Goal: Information Seeking & Learning: Find specific fact

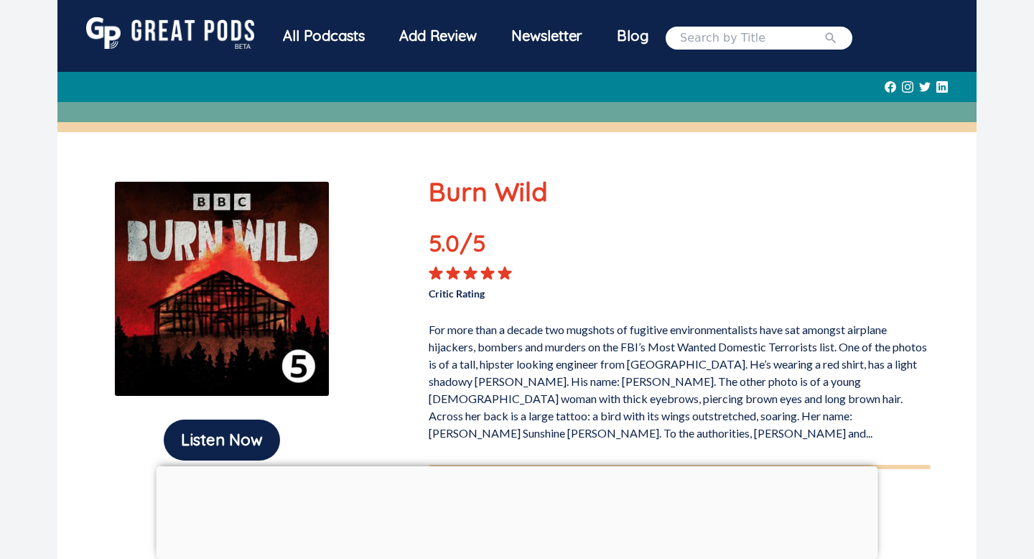
click at [702, 35] on input "search" at bounding box center [752, 37] width 144 height 17
type input "the last voyage of pong su"
click at [824, 29] on button "submit" at bounding box center [831, 37] width 14 height 17
click at [826, 34] on icon "submit" at bounding box center [831, 37] width 11 height 11
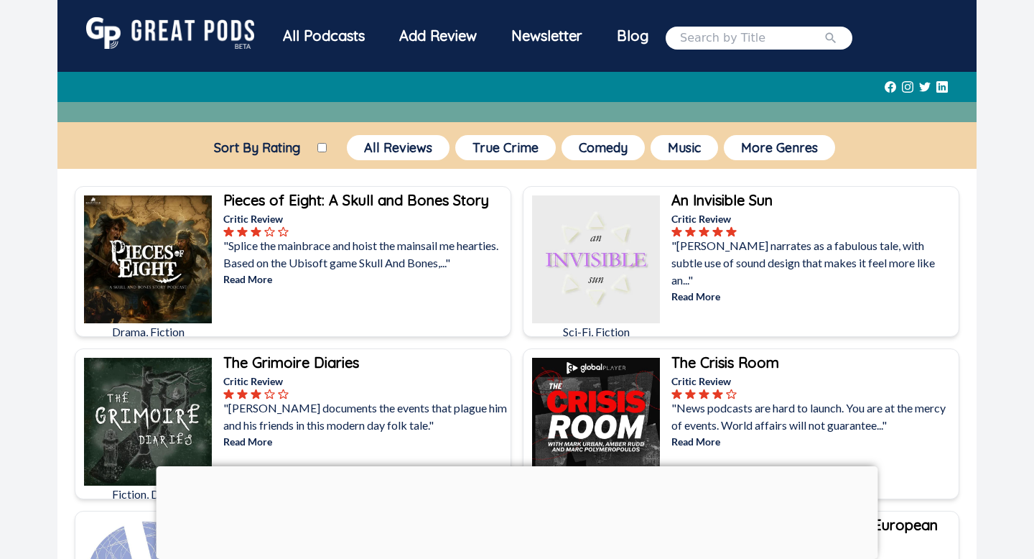
click at [743, 37] on input "search" at bounding box center [752, 37] width 144 height 17
type input "the last voyage of the pong su"
click at [824, 29] on button "submit" at bounding box center [831, 37] width 14 height 17
